Goal: Transaction & Acquisition: Obtain resource

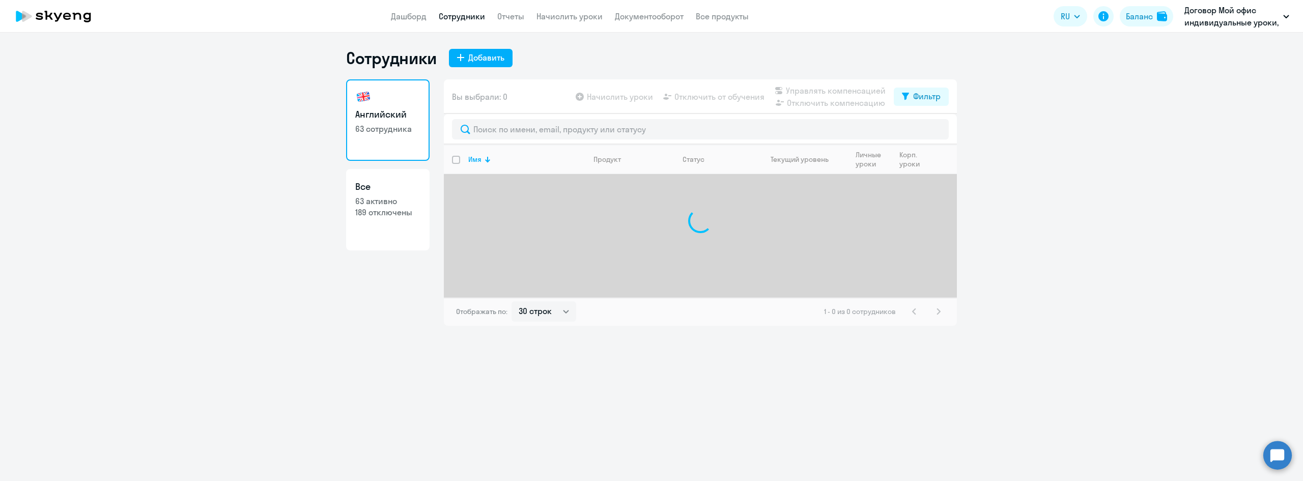
select select "30"
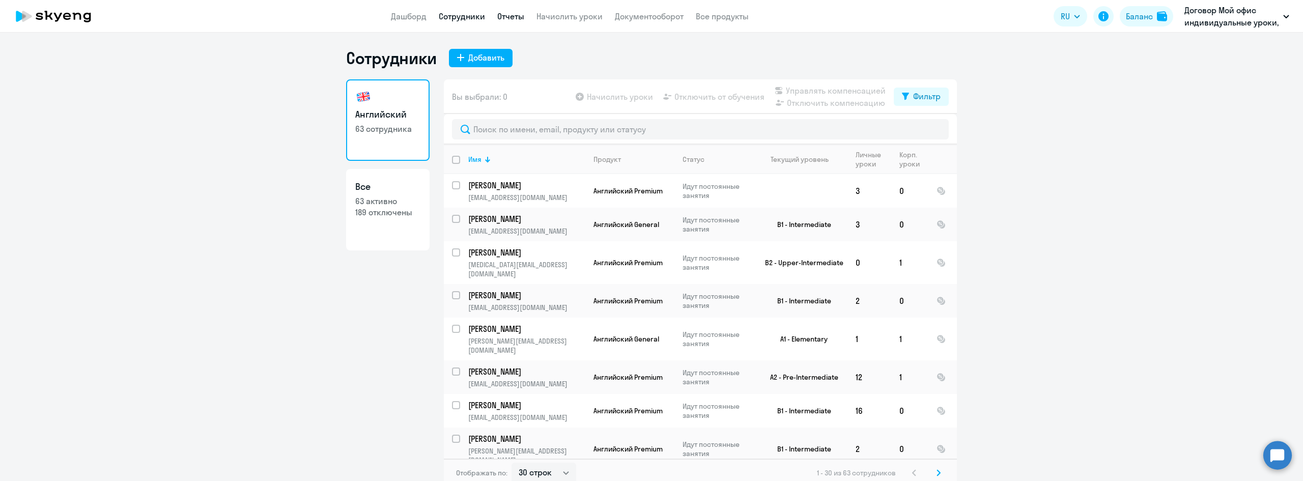
click at [516, 17] on link "Отчеты" at bounding box center [510, 16] width 27 height 10
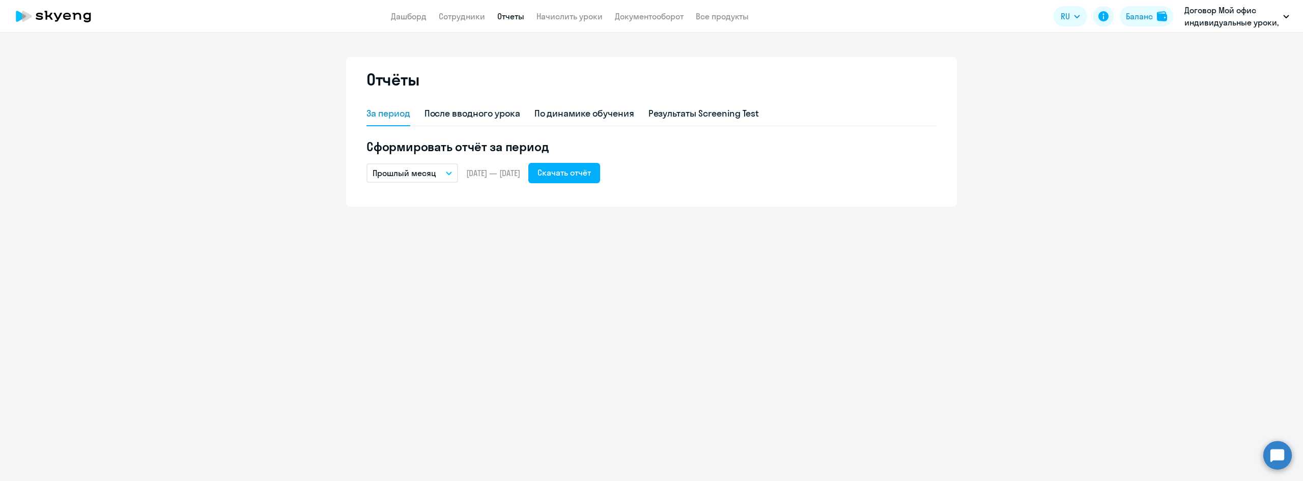
click at [457, 167] on button "Прошлый месяц" at bounding box center [413, 172] width 92 height 19
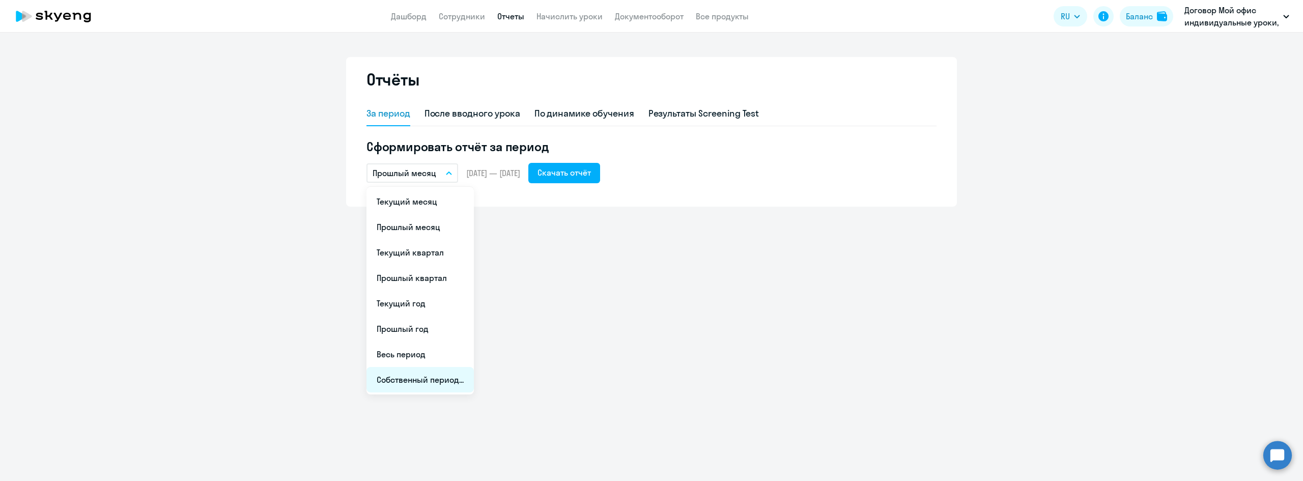
click at [452, 377] on li "Собственный период..." at bounding box center [420, 379] width 107 height 25
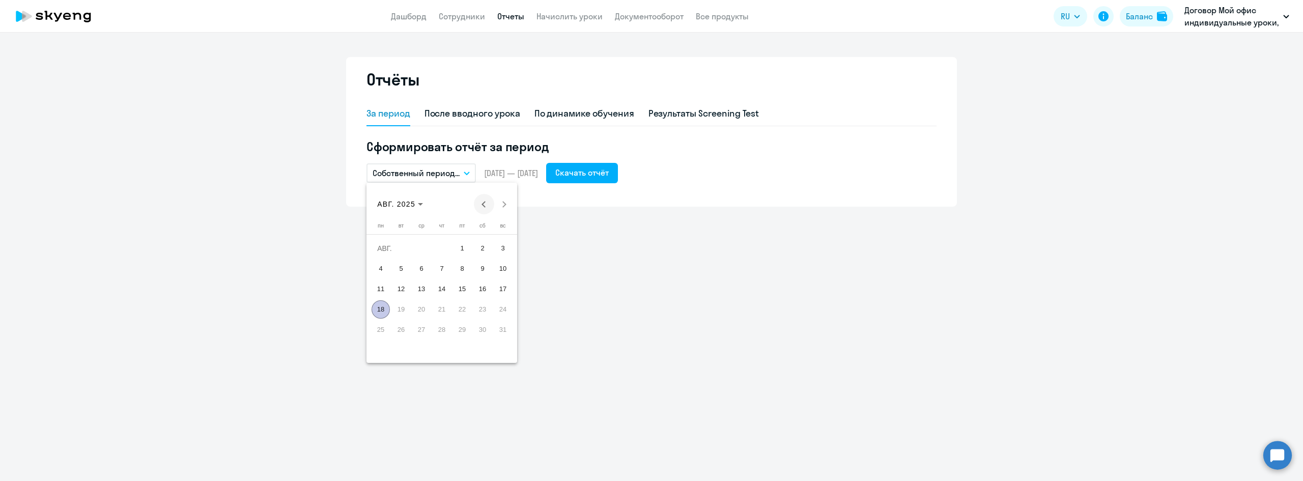
click at [480, 202] on span "Previous month" at bounding box center [484, 204] width 20 height 20
click at [503, 247] on span "1" at bounding box center [503, 248] width 18 height 18
click at [500, 197] on span "Next month" at bounding box center [504, 204] width 20 height 20
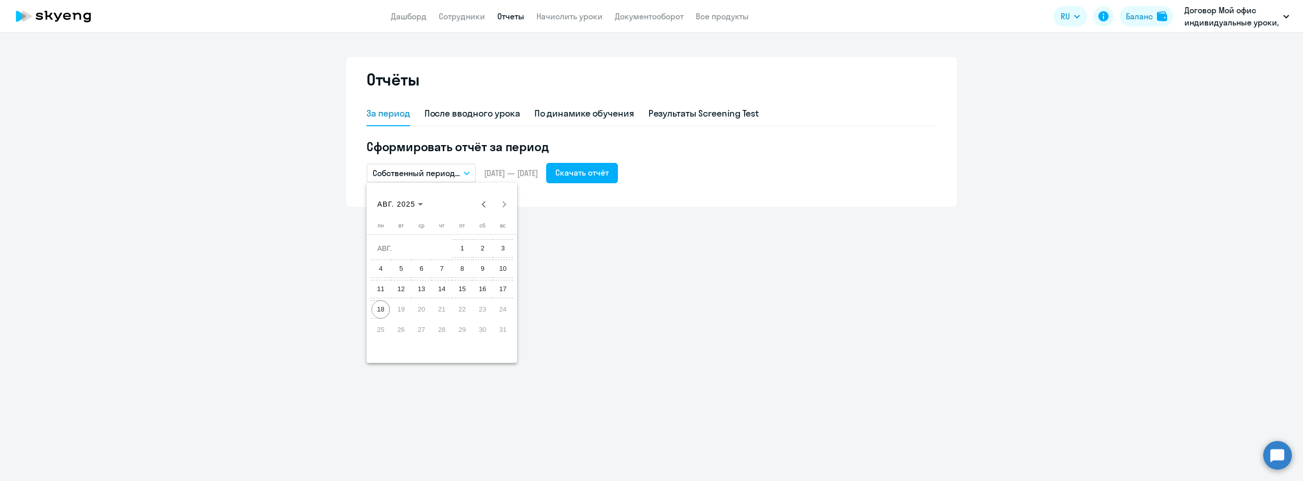
click at [378, 310] on span "18" at bounding box center [381, 309] width 18 height 18
click at [602, 173] on div "Скачать отчёт" at bounding box center [581, 172] width 53 height 12
